Goal: Task Accomplishment & Management: Manage account settings

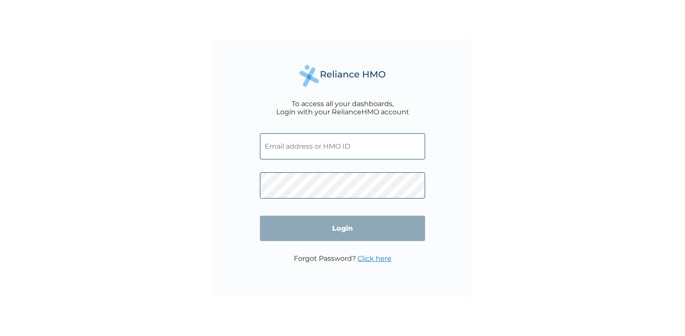
click at [286, 138] on input "text" at bounding box center [342, 146] width 165 height 26
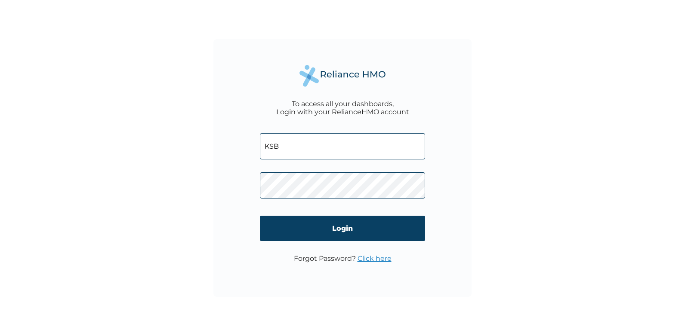
type input "KSB/11429/A"
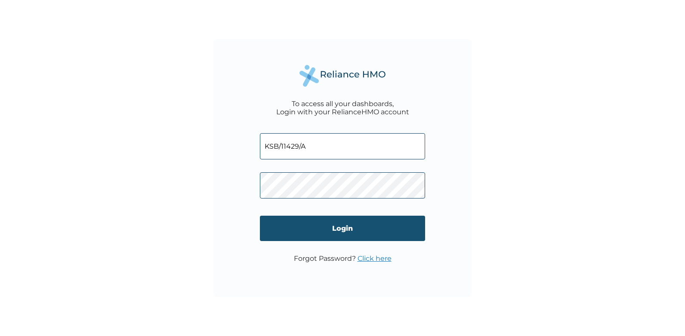
click at [346, 230] on input "Login" at bounding box center [342, 228] width 165 height 25
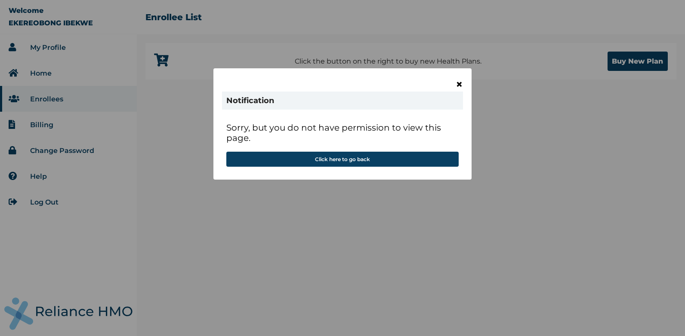
click at [459, 84] on span "×" at bounding box center [458, 84] width 7 height 15
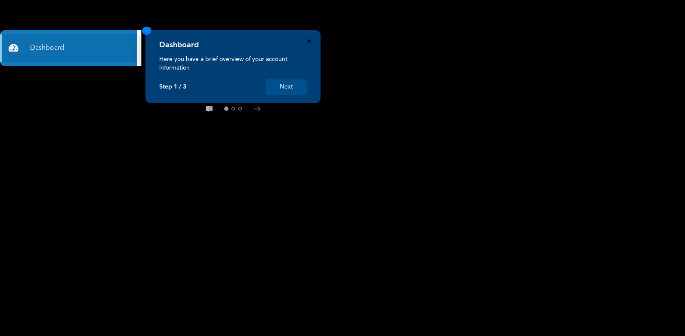
click at [308, 41] on icon "Close" at bounding box center [309, 42] width 4 height 4
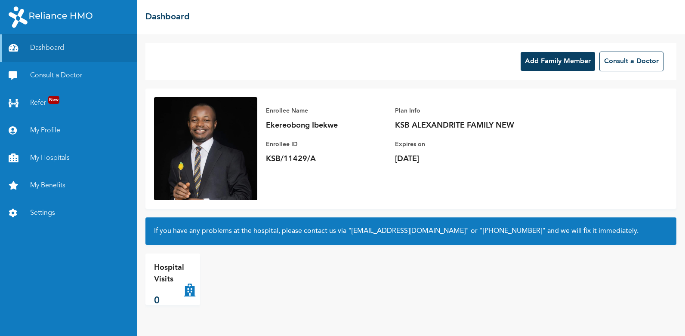
click at [567, 64] on button "Add Family Member" at bounding box center [557, 61] width 74 height 19
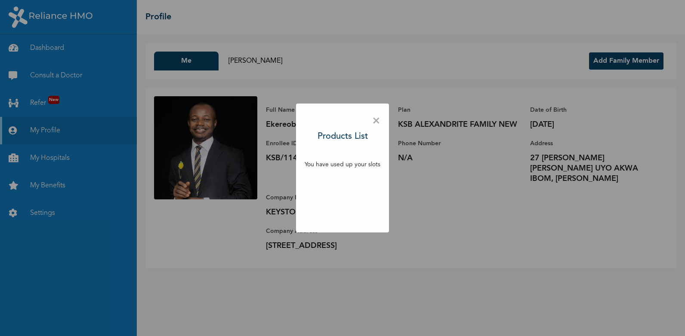
click at [433, 203] on div "× Products List You have used up your slots" at bounding box center [342, 168] width 685 height 336
click at [378, 123] on span "×" at bounding box center [376, 121] width 8 height 18
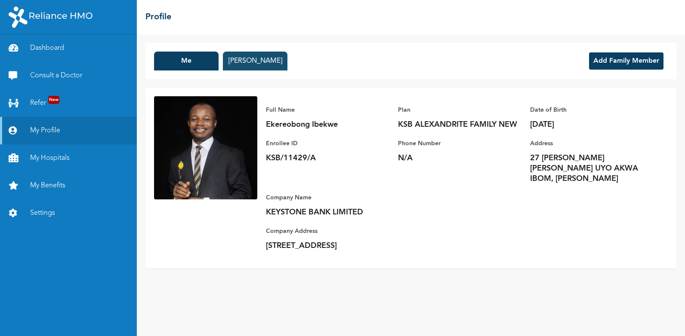
click at [260, 59] on button "[PERSON_NAME]" at bounding box center [255, 61] width 64 height 19
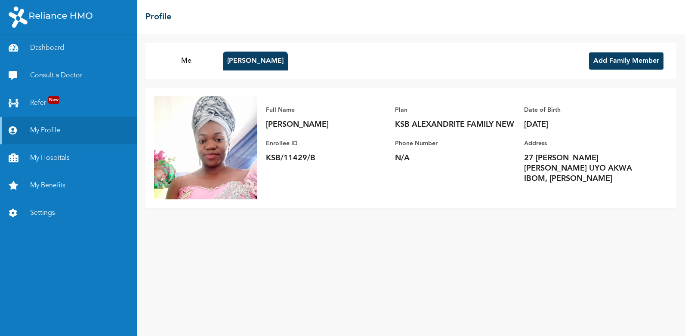
click at [631, 57] on button "Add Family Member" at bounding box center [626, 60] width 74 height 17
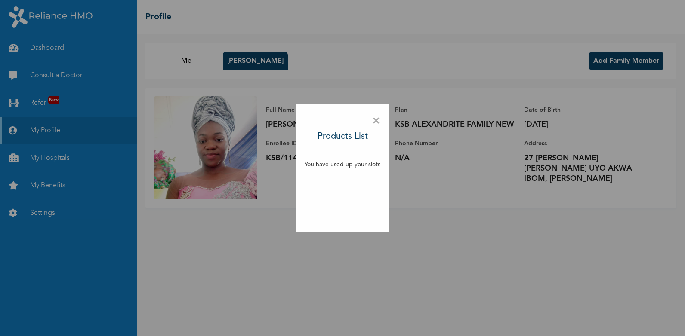
click at [376, 121] on span "×" at bounding box center [376, 121] width 8 height 18
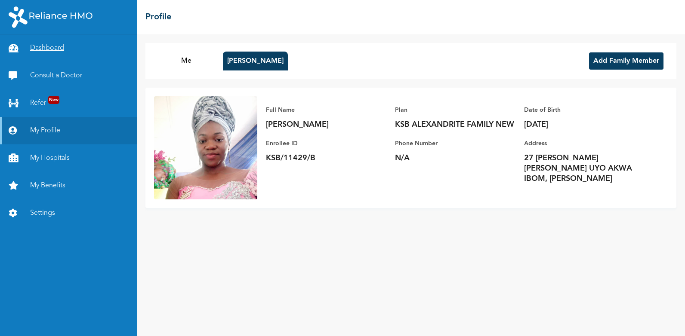
click at [43, 46] on link "Dashboard" at bounding box center [68, 48] width 137 height 28
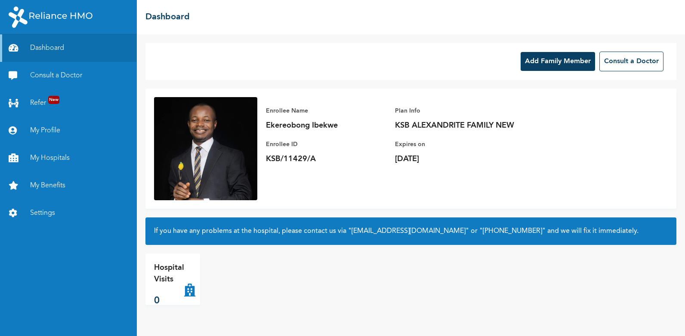
click at [579, 44] on div "Add Family Member Consult a Doctor" at bounding box center [410, 61] width 531 height 37
click at [567, 63] on button "Add Family Member" at bounding box center [557, 61] width 74 height 19
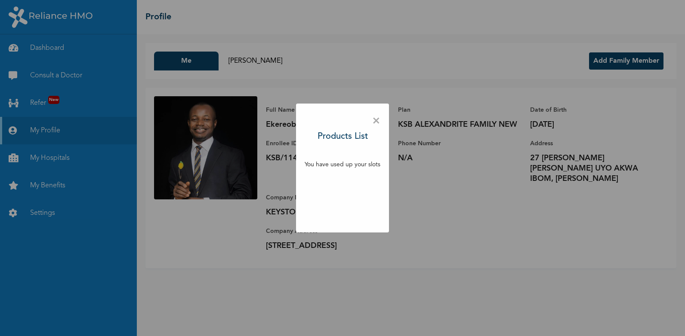
click at [341, 139] on h3 "Products List" at bounding box center [342, 136] width 50 height 13
click at [339, 135] on h3 "Products List" at bounding box center [342, 136] width 50 height 13
click at [330, 137] on h3 "Products List" at bounding box center [342, 136] width 50 height 13
click at [325, 138] on h3 "Products List" at bounding box center [342, 136] width 50 height 13
click at [335, 134] on h3 "Products List" at bounding box center [342, 136] width 50 height 13
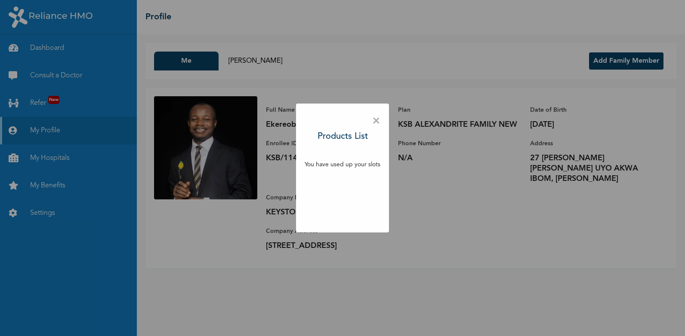
click at [341, 135] on h3 "Products List" at bounding box center [342, 136] width 50 height 13
click at [378, 120] on span "×" at bounding box center [376, 121] width 8 height 18
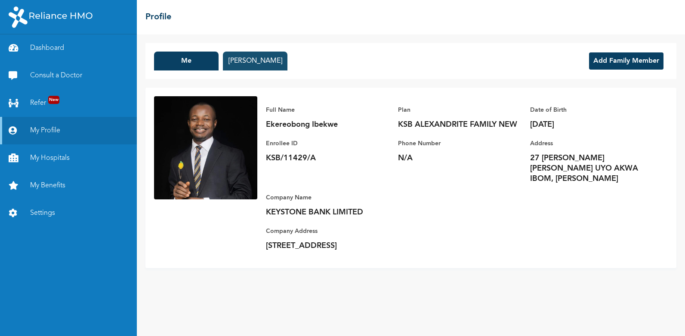
click at [272, 62] on button "IDONGESIT IBEKWE" at bounding box center [255, 61] width 64 height 19
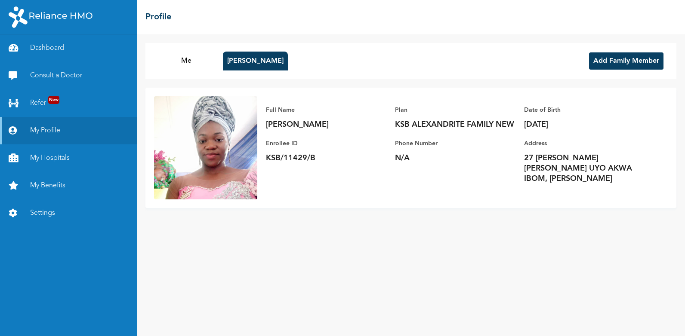
click at [353, 61] on div "Me IDONGESIT IBEKWE Add Family Member" at bounding box center [410, 61] width 531 height 36
click at [41, 215] on link "Settings" at bounding box center [68, 214] width 137 height 28
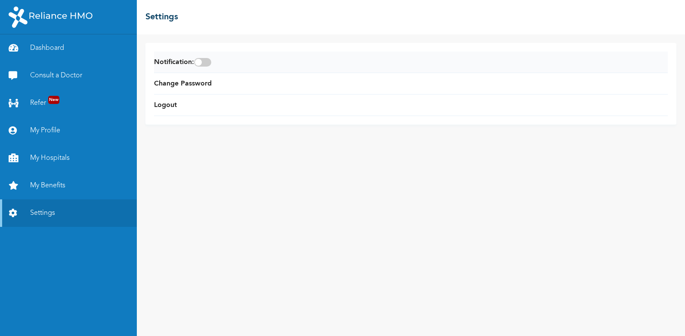
click at [211, 60] on span at bounding box center [202, 62] width 17 height 9
click at [0, 0] on input "checkbox" at bounding box center [0, 0] width 0 height 0
click at [45, 130] on link "My Profile" at bounding box center [68, 131] width 137 height 28
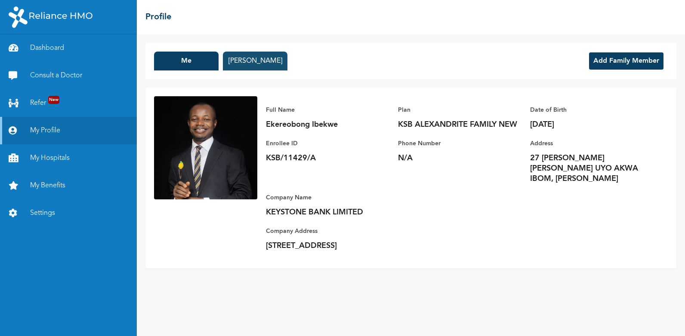
click at [255, 62] on button "IDONGESIT IBEKWE" at bounding box center [255, 61] width 64 height 19
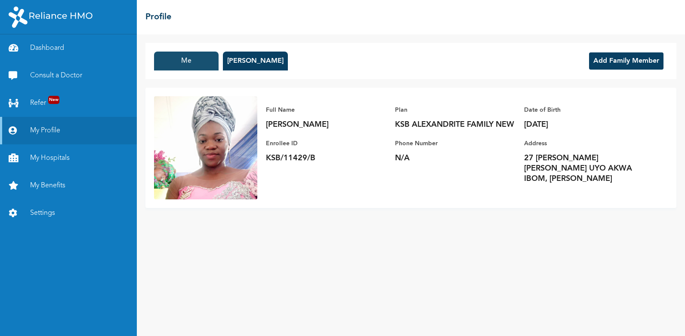
click at [187, 61] on button "Me" at bounding box center [186, 61] width 64 height 19
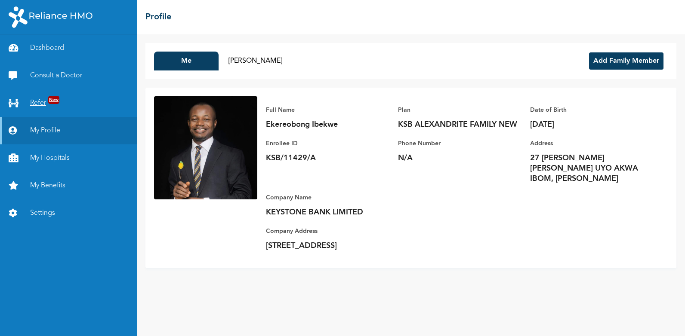
click at [46, 100] on link "Refer New" at bounding box center [68, 103] width 137 height 28
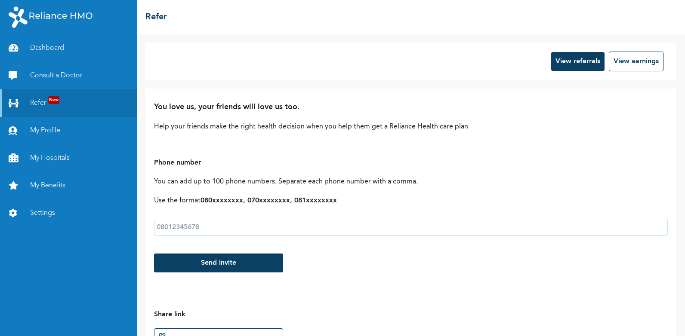
click at [45, 128] on link "My Profile" at bounding box center [68, 131] width 137 height 28
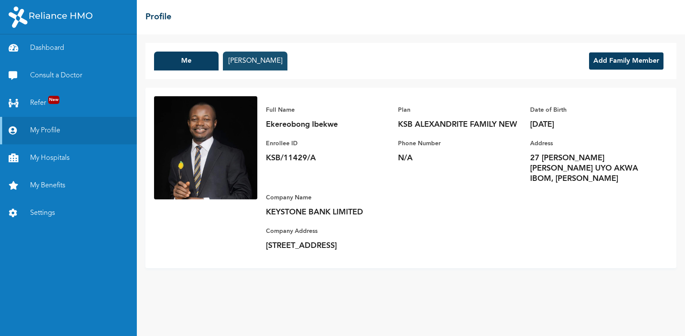
click at [265, 60] on button "IDONGESIT IBEKWE" at bounding box center [255, 61] width 64 height 19
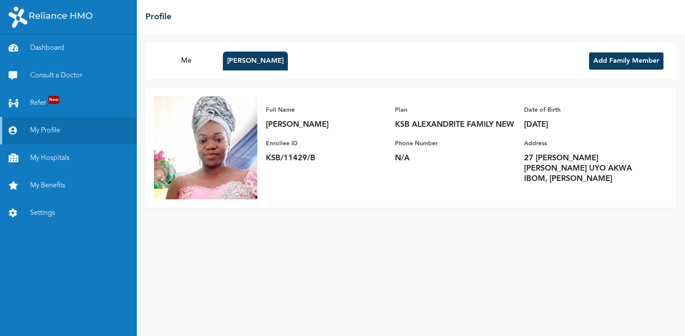
click at [626, 60] on button "Add Family Member" at bounding box center [626, 60] width 74 height 17
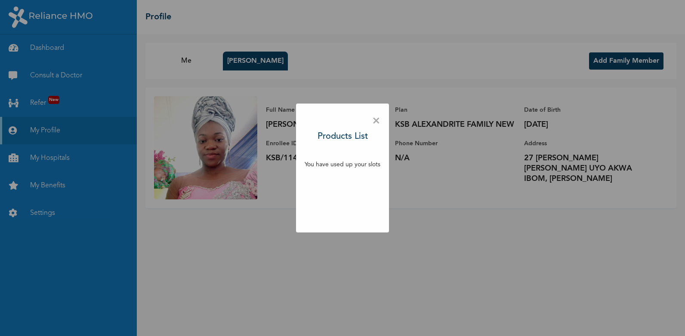
click at [211, 273] on div "× Products List You have used up your slots" at bounding box center [342, 168] width 685 height 336
click at [374, 122] on span "×" at bounding box center [376, 121] width 8 height 18
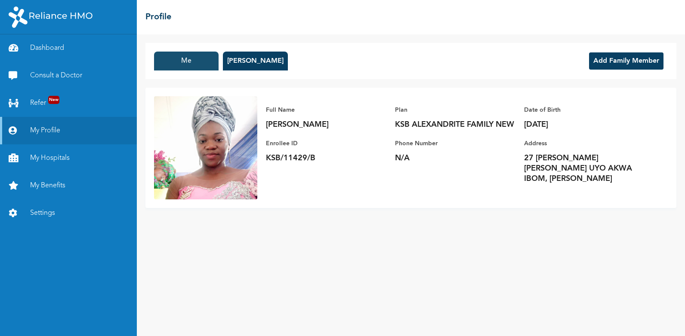
click at [188, 64] on button "Me" at bounding box center [186, 61] width 64 height 19
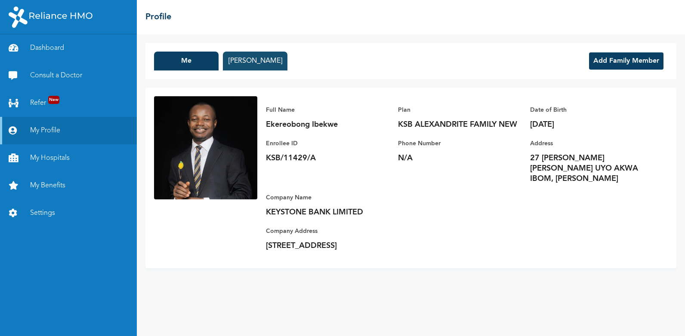
click at [255, 61] on button "IDONGESIT IBEKWE" at bounding box center [255, 61] width 64 height 19
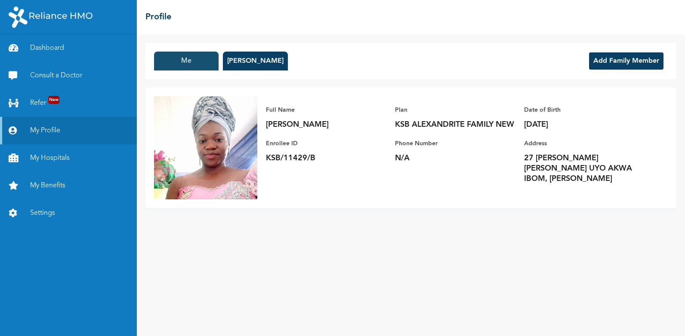
click at [183, 68] on button "Me" at bounding box center [186, 61] width 64 height 19
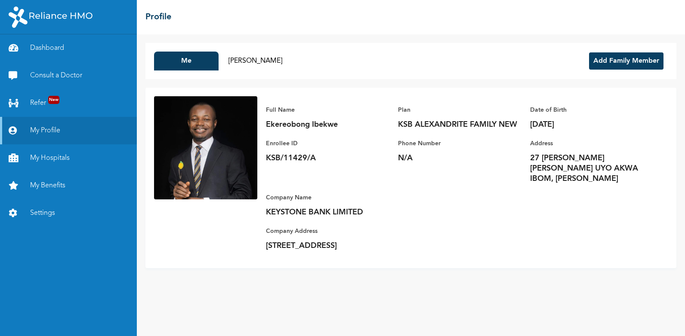
click at [272, 27] on div "☰ Profile" at bounding box center [411, 17] width 548 height 34
click at [255, 62] on button "IDONGESIT IBEKWE" at bounding box center [255, 61] width 64 height 19
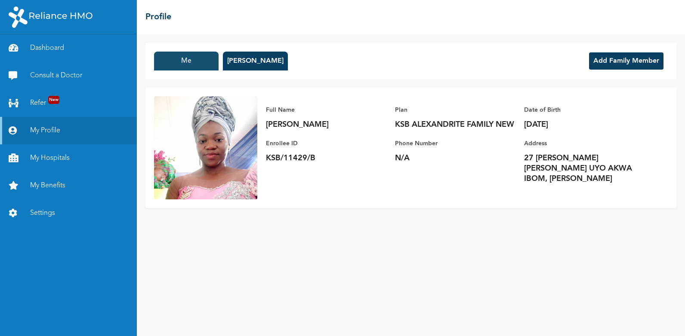
click at [201, 57] on button "Me" at bounding box center [186, 61] width 64 height 19
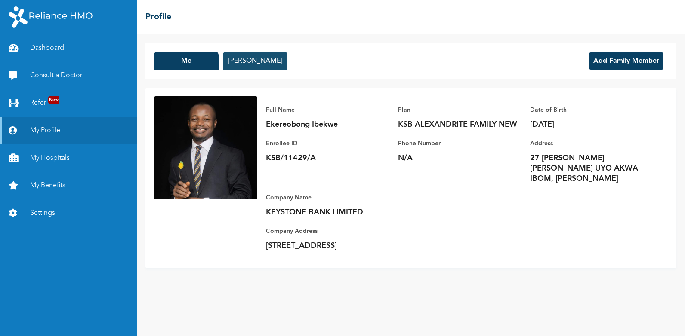
click at [255, 62] on button "IDONGESIT IBEKWE" at bounding box center [255, 61] width 64 height 19
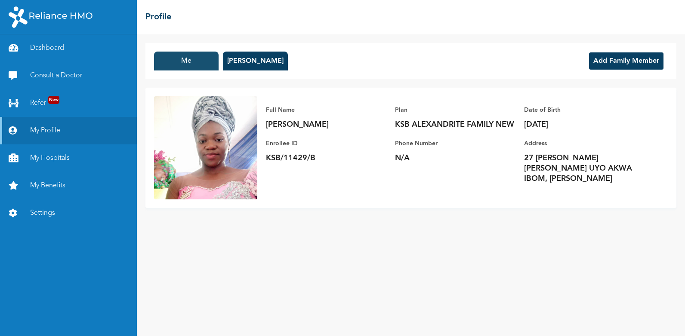
click at [190, 60] on button "Me" at bounding box center [186, 61] width 64 height 19
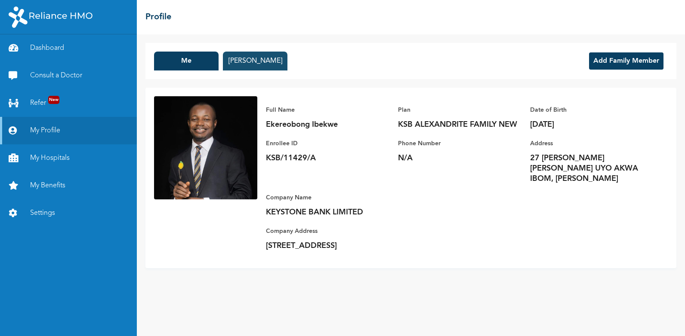
click at [255, 68] on button "IDONGESIT IBEKWE" at bounding box center [255, 61] width 64 height 19
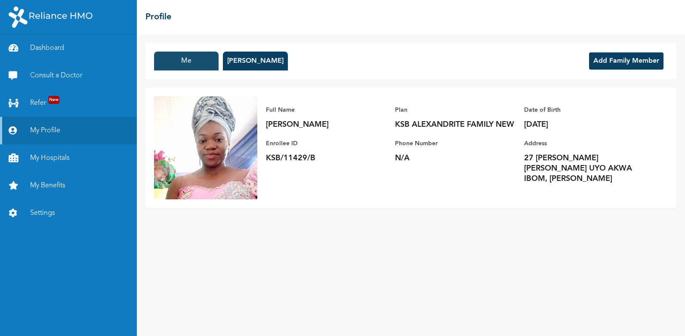
click at [200, 67] on button "Me" at bounding box center [186, 61] width 64 height 19
